Goal: Task Accomplishment & Management: Use online tool/utility

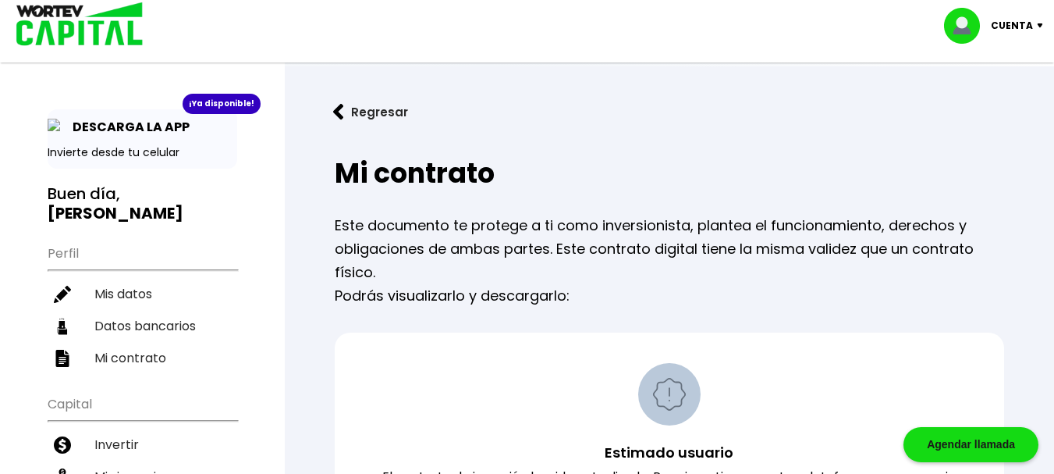
click at [70, 24] on img at bounding box center [74, 25] width 149 height 51
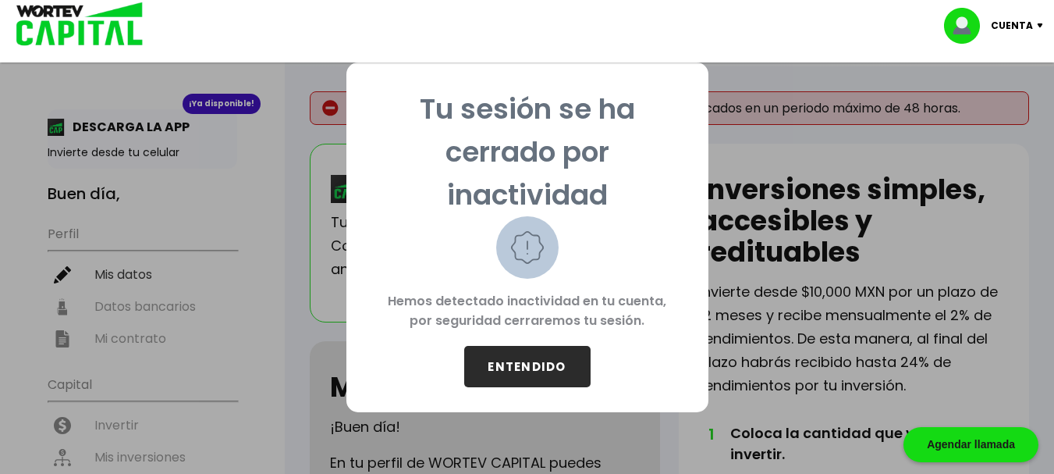
click at [513, 358] on button "ENTENDIDO" at bounding box center [527, 366] width 126 height 41
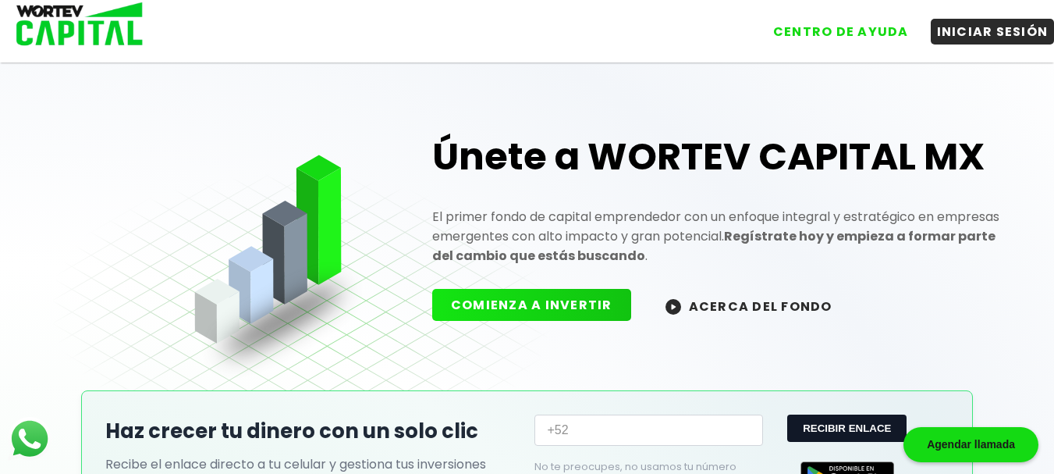
scroll to position [78, 0]
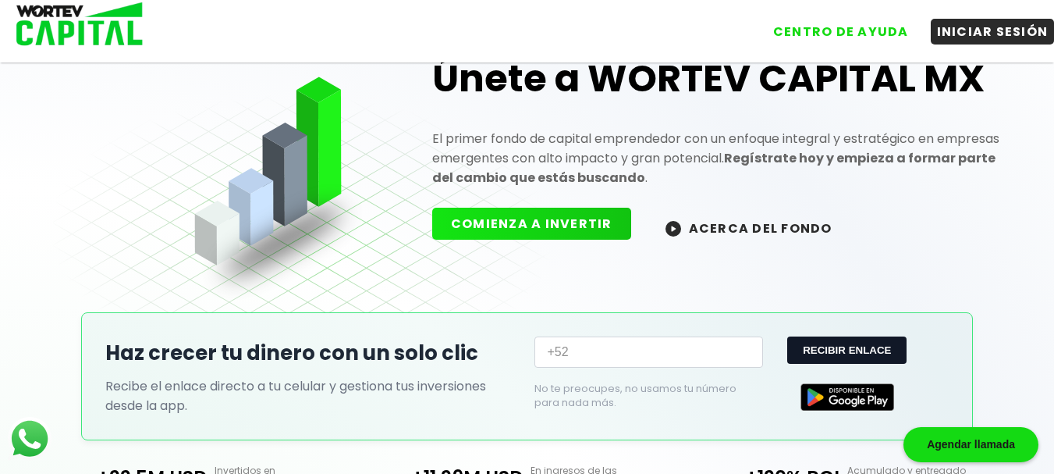
click at [517, 221] on button "COMIENZA A INVERTIR" at bounding box center [531, 224] width 199 height 32
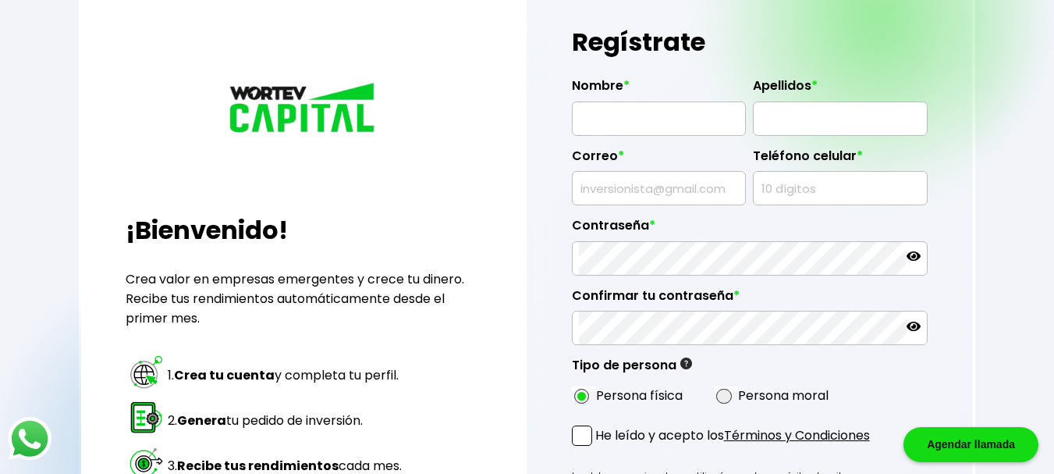
type input "[EMAIL_ADDRESS][DOMAIN_NAME]"
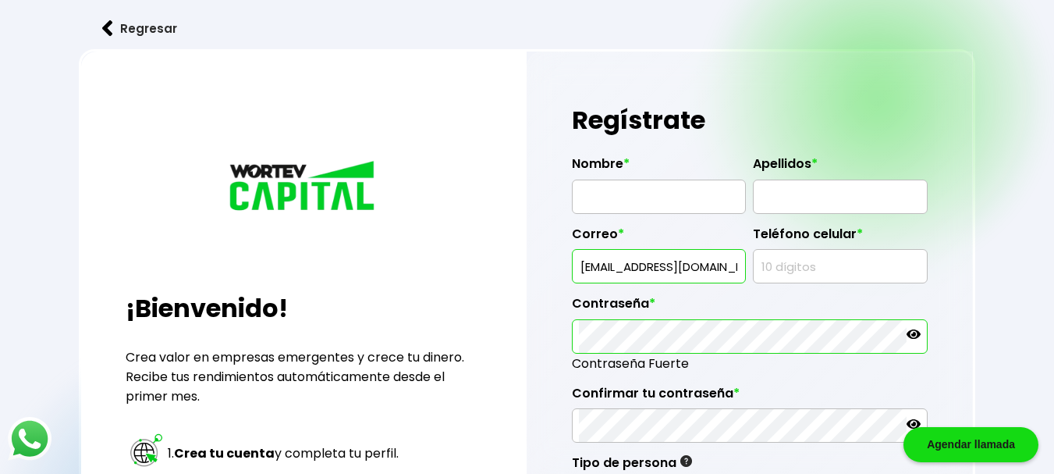
click at [632, 195] on input "text" at bounding box center [659, 196] width 160 height 33
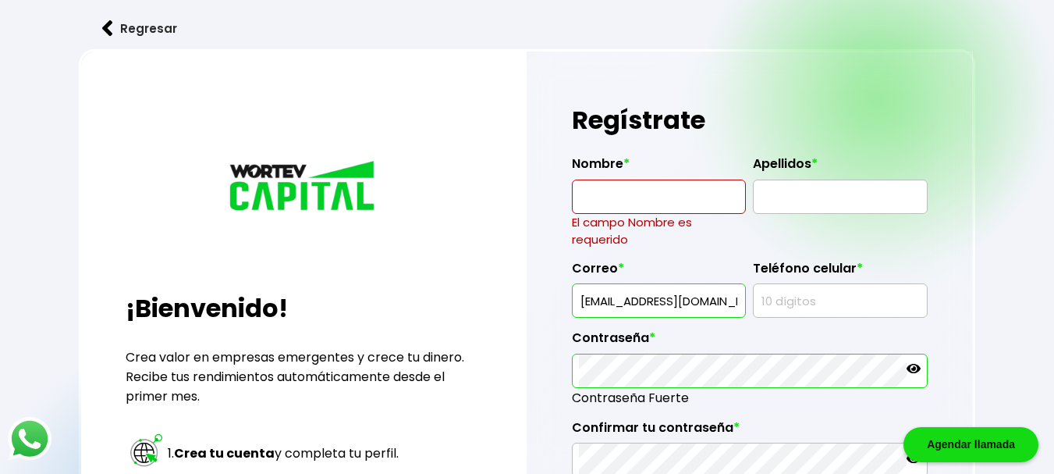
click at [483, 215] on div "¡Bienvenido! Crea valor en empresas emergentes y crece tu dinero. Recibe tus re…" at bounding box center [303, 422] width 445 height 742
click at [152, 24] on button "Regresar" at bounding box center [140, 28] width 122 height 41
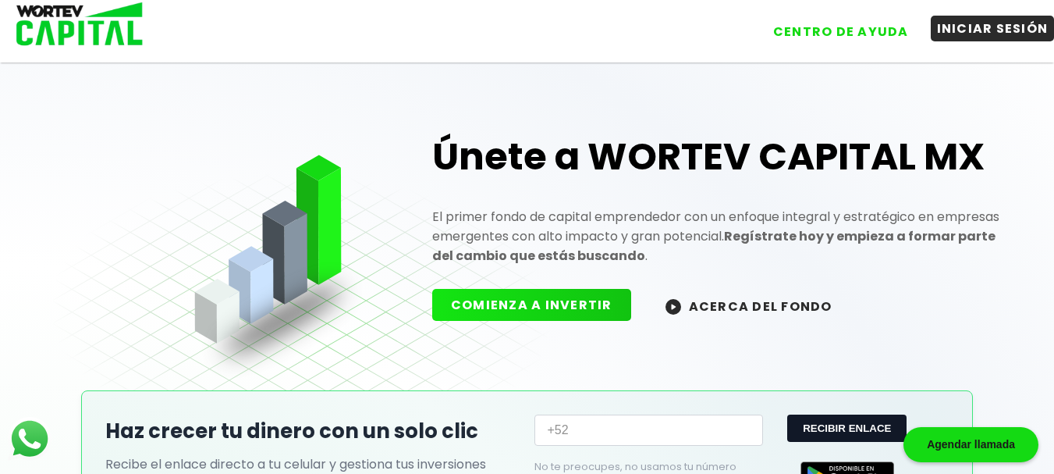
click at [976, 32] on button "INICIAR SESIÓN" at bounding box center [993, 29] width 124 height 26
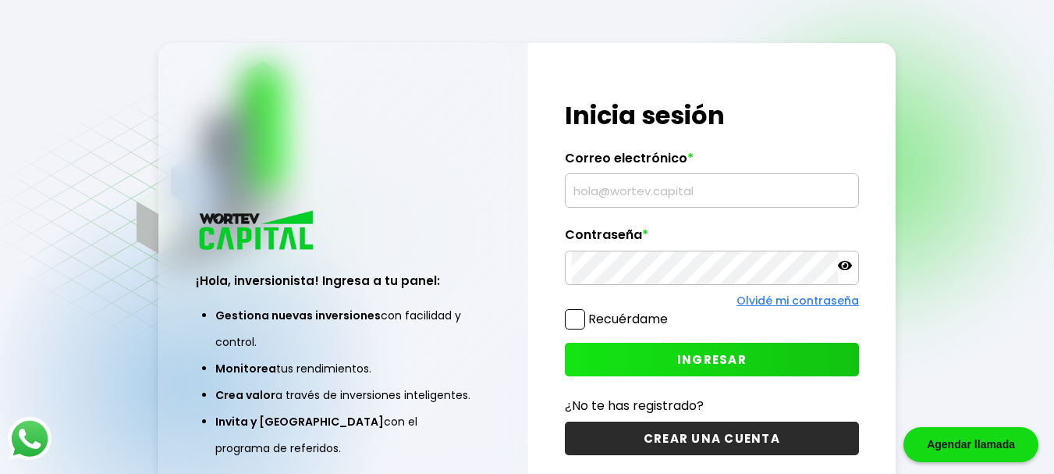
type input "[EMAIL_ADDRESS][DOMAIN_NAME]"
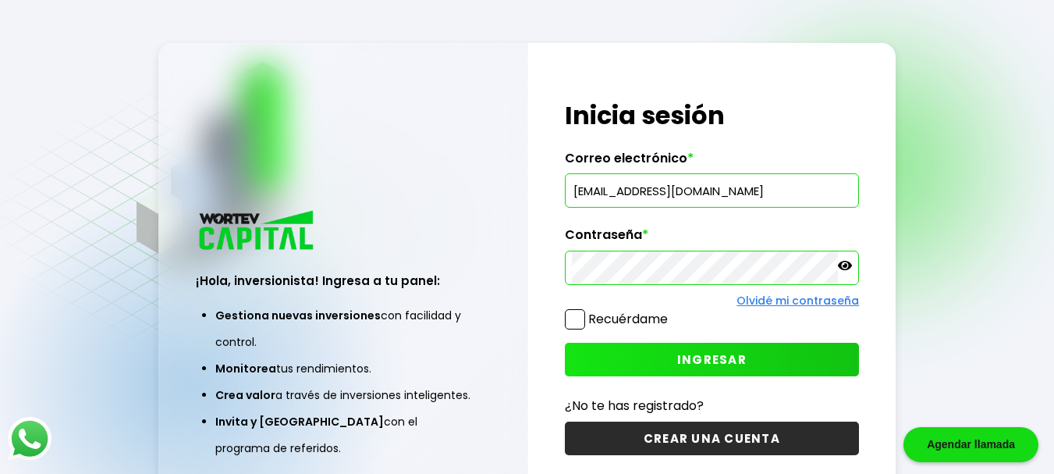
click at [708, 359] on span "INGRESAR" at bounding box center [711, 359] width 69 height 16
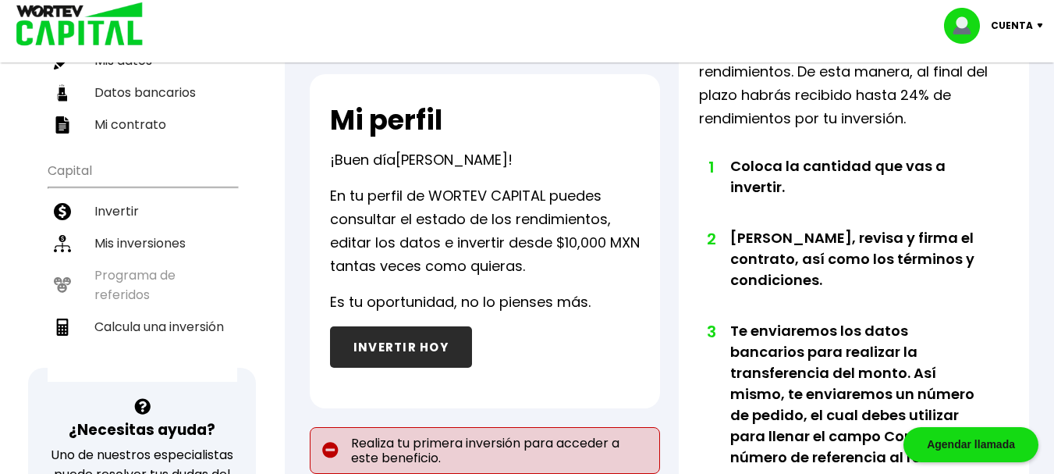
scroll to position [234, 0]
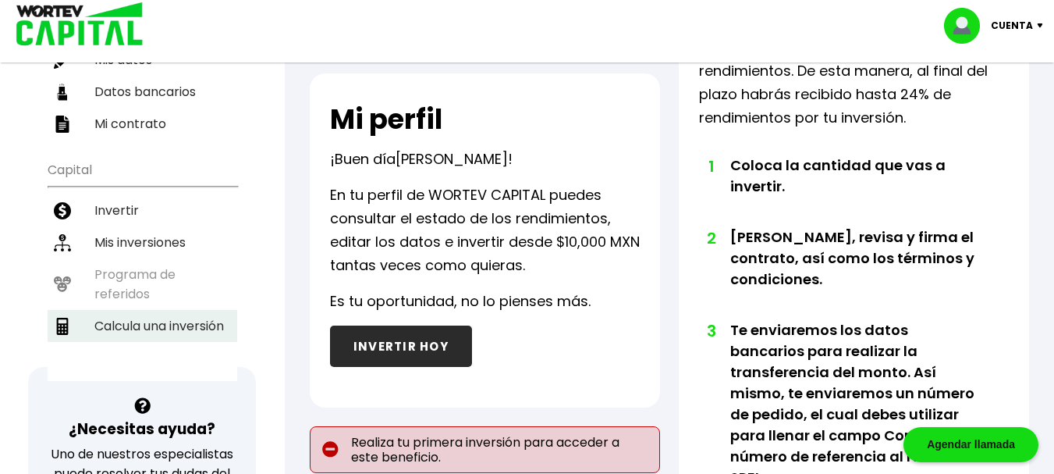
click at [152, 325] on li "Calcula una inversión" at bounding box center [143, 326] width 190 height 32
select select "1"
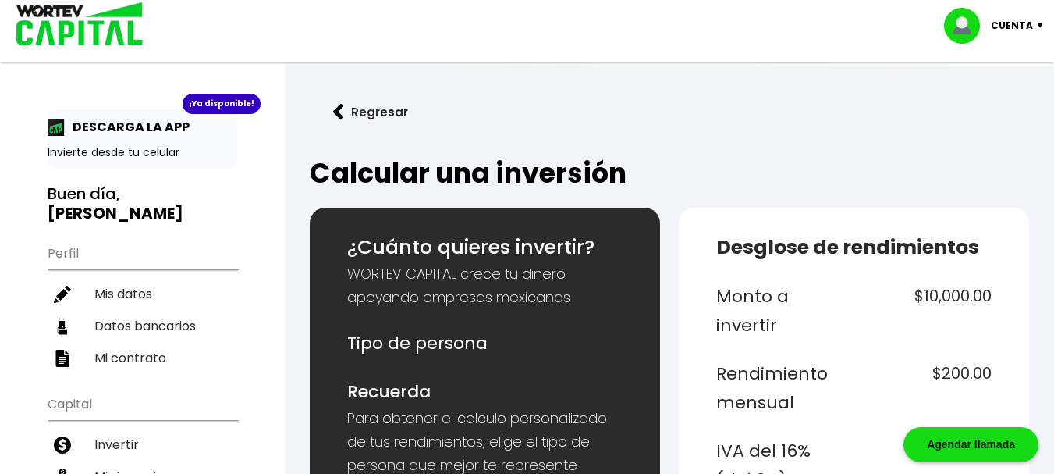
click at [958, 297] on h6 "$10,000.00" at bounding box center [926, 311] width 132 height 59
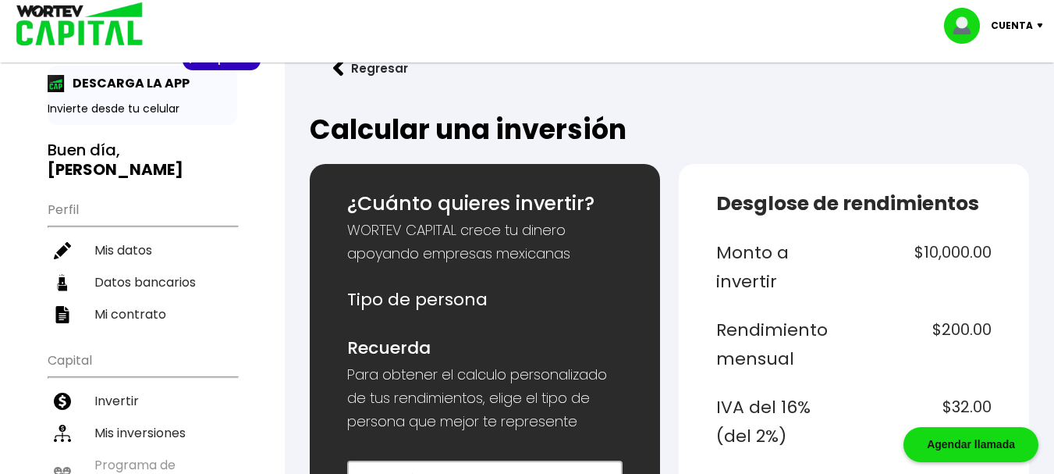
scroll to position [78, 0]
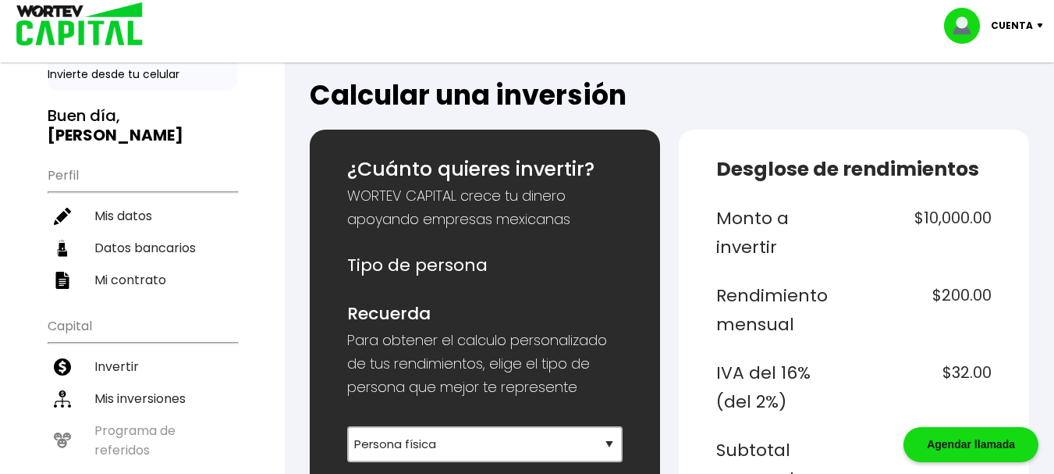
click at [748, 239] on h6 "Monto a invertir" at bounding box center [782, 233] width 132 height 59
click at [955, 222] on h6 "$10,000.00" at bounding box center [926, 233] width 132 height 59
click at [976, 221] on h6 "$10,000.00" at bounding box center [926, 233] width 132 height 59
click at [967, 223] on h6 "$10,000.00" at bounding box center [926, 233] width 132 height 59
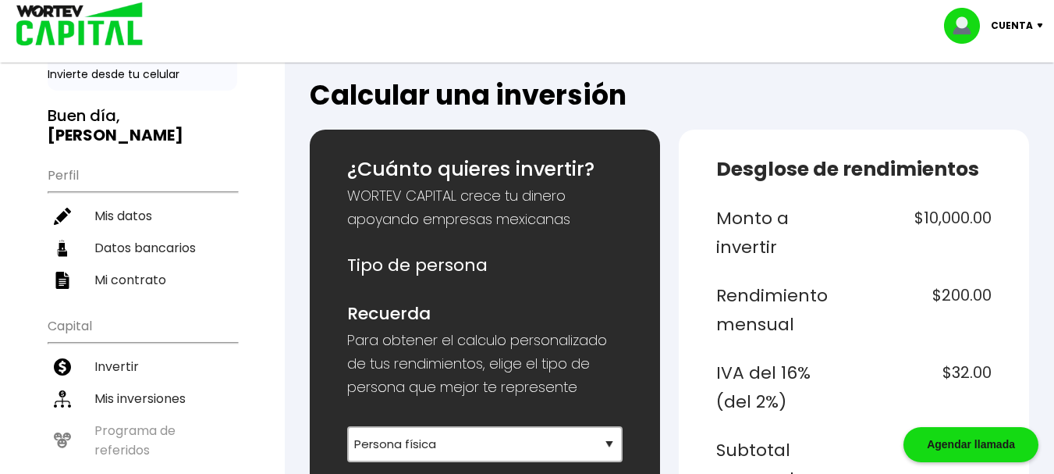
click at [936, 223] on h6 "$10,000.00" at bounding box center [926, 233] width 132 height 59
click at [931, 231] on h6 "$10,000.00" at bounding box center [926, 233] width 132 height 59
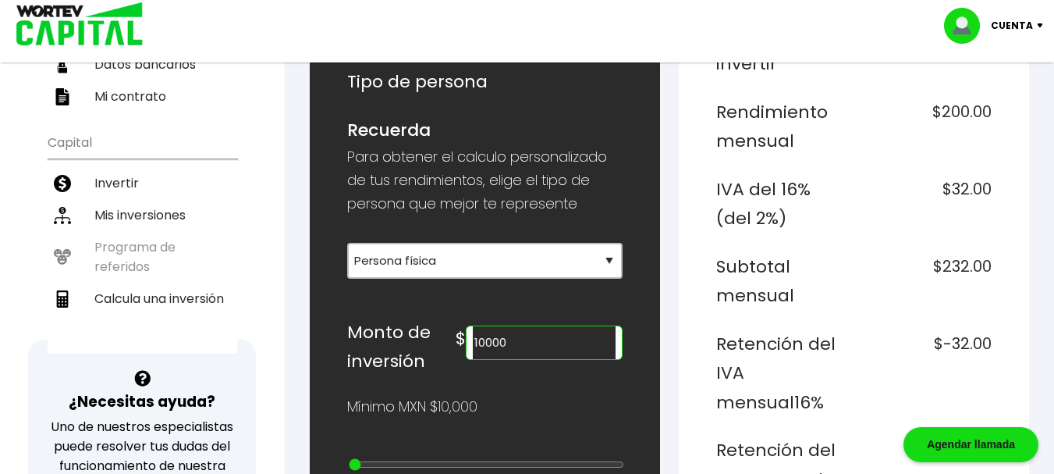
scroll to position [234, 0]
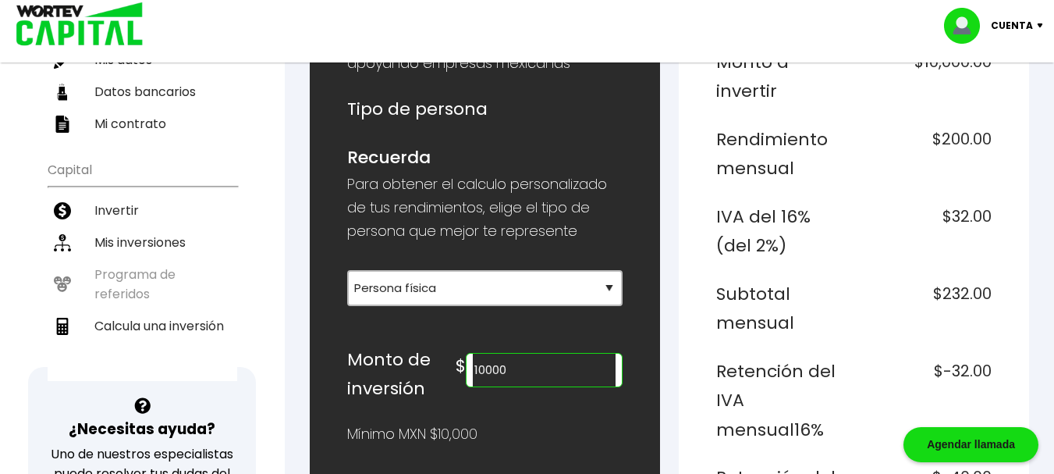
click at [545, 375] on input "10000" at bounding box center [544, 369] width 143 height 33
type input "1"
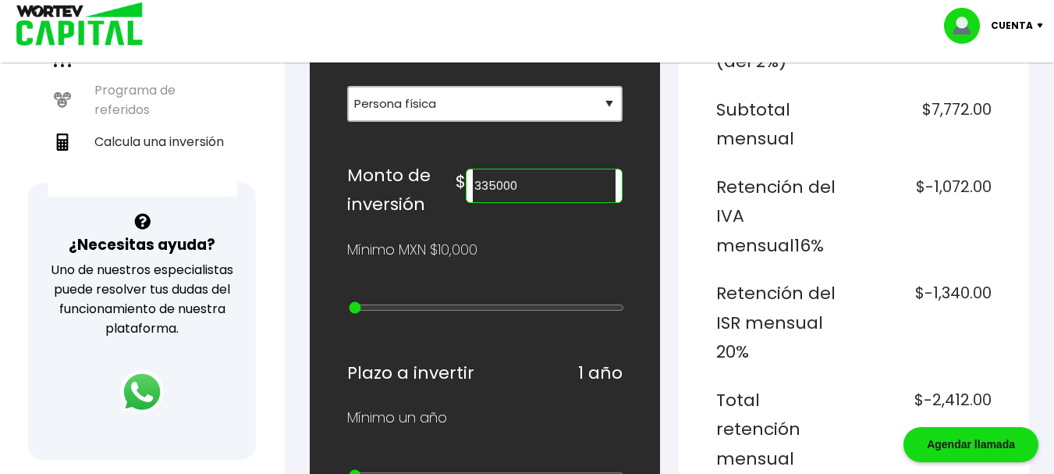
scroll to position [312, 0]
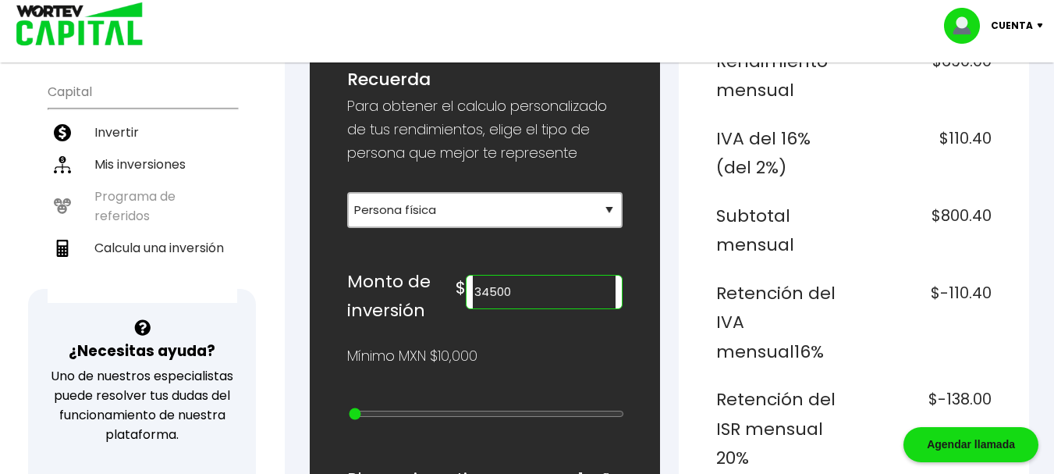
type input "345000"
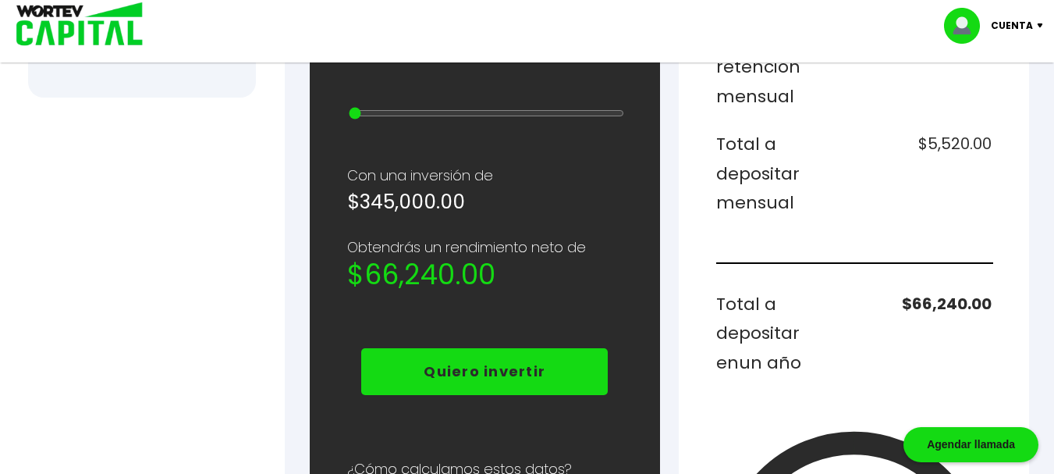
scroll to position [702, 0]
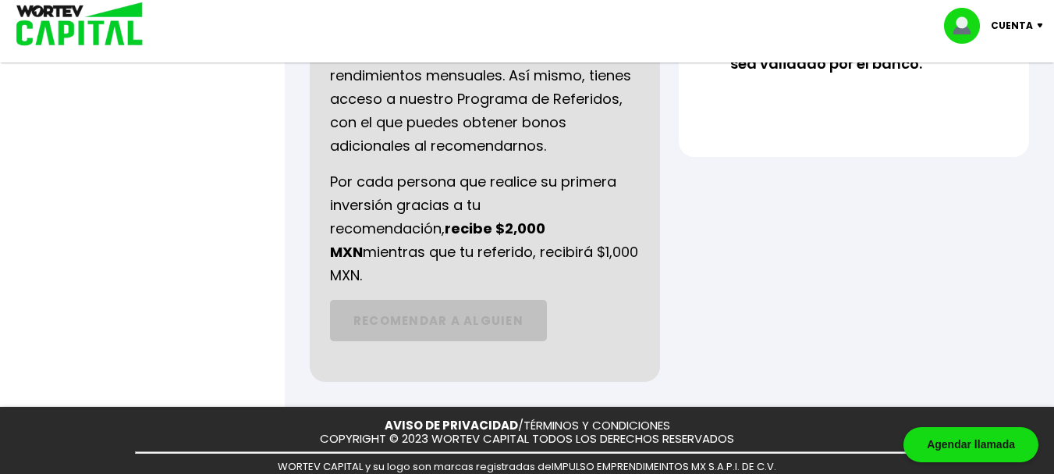
scroll to position [884, 0]
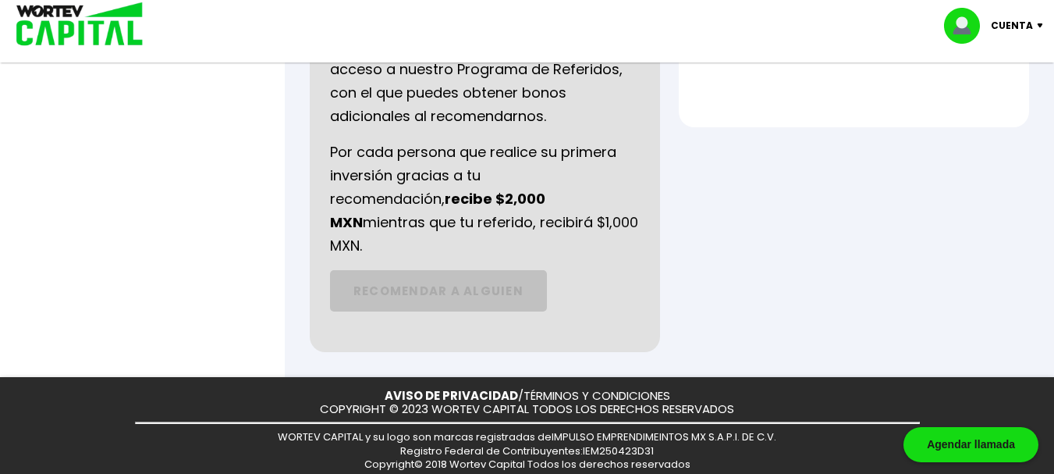
click at [223, 27] on div "Cuenta Editar perfil Cerrar sesión" at bounding box center [527, 25] width 1054 height 51
click at [354, 23] on div "Cuenta Editar perfil Cerrar sesión" at bounding box center [527, 25] width 1054 height 51
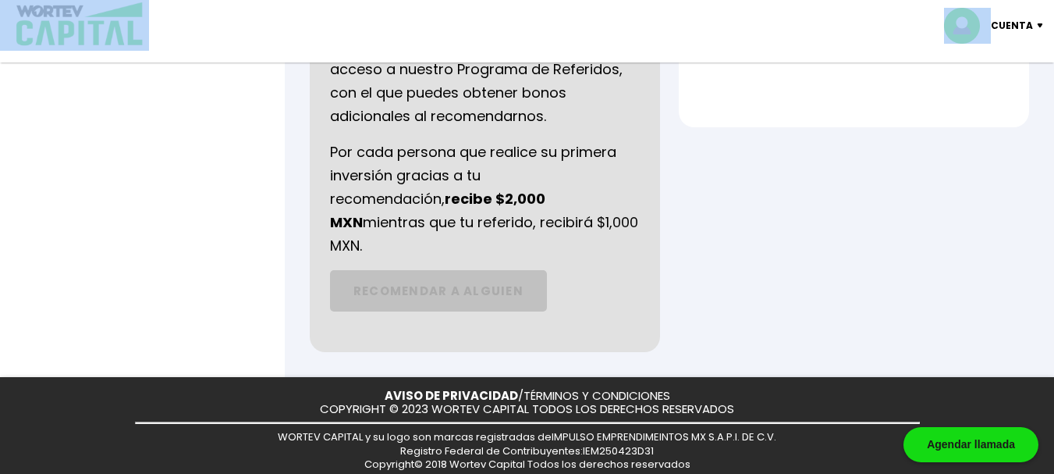
click at [354, 23] on div "Cuenta Editar perfil Cerrar sesión" at bounding box center [527, 25] width 1054 height 51
click at [358, 28] on div "Cuenta Editar perfil Cerrar sesión" at bounding box center [527, 25] width 1054 height 51
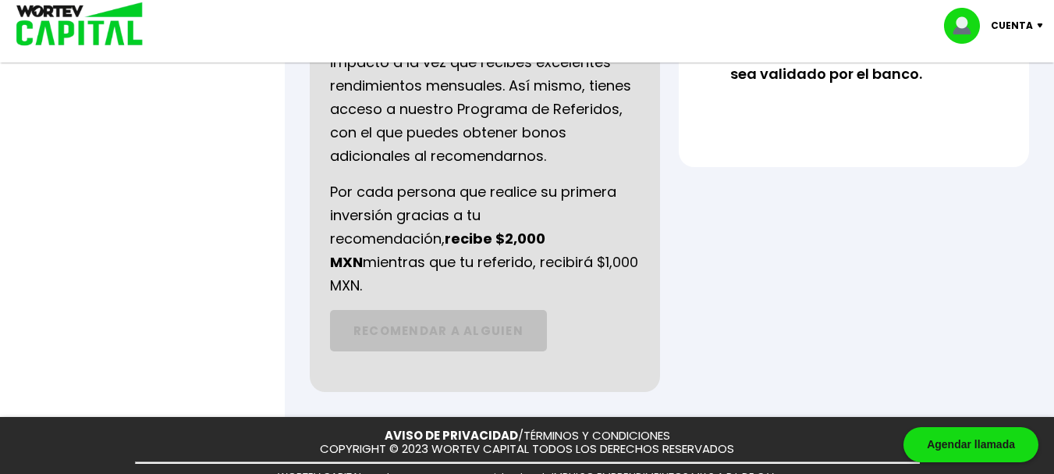
scroll to position [806, 0]
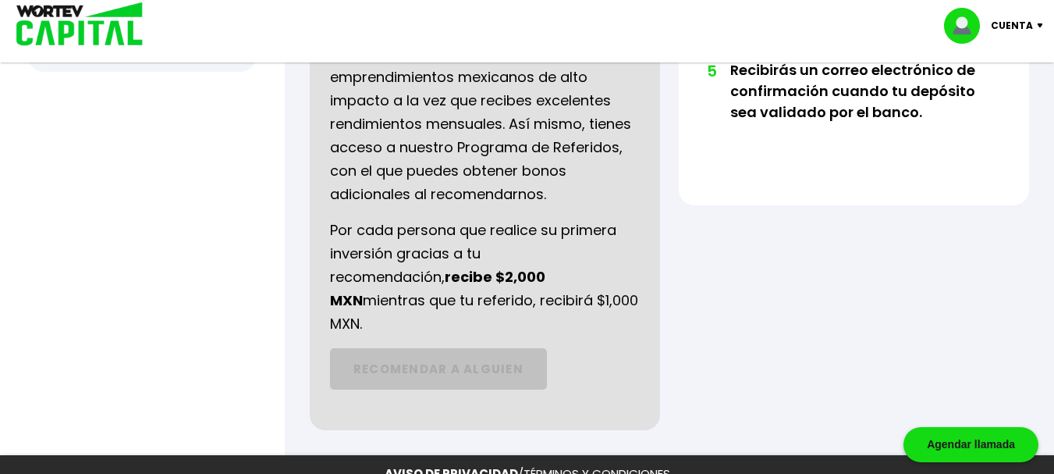
click at [99, 34] on img at bounding box center [74, 25] width 149 height 51
